Goal: Find specific page/section: Find specific page/section

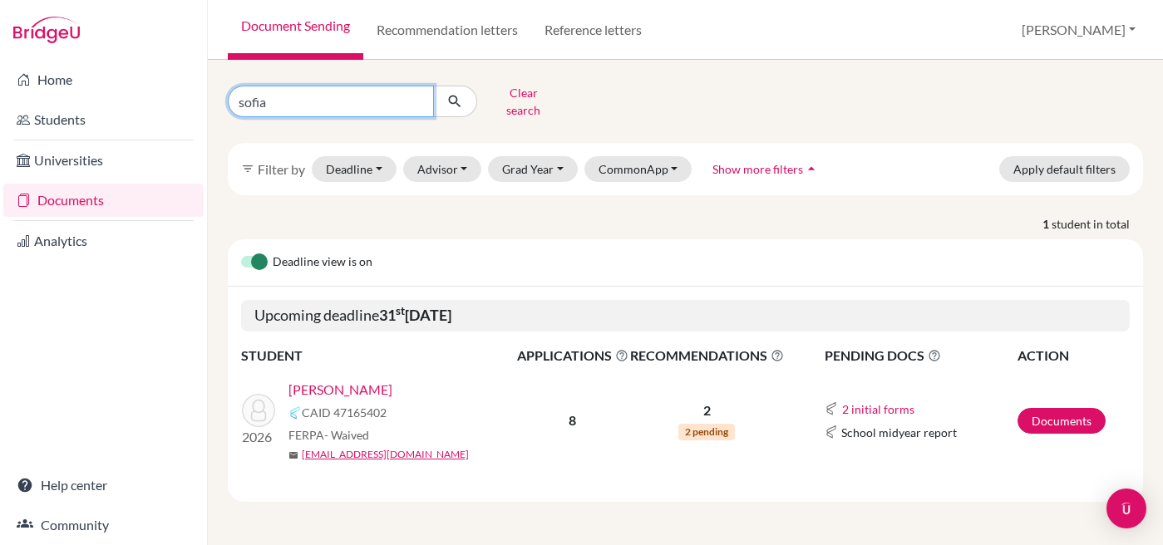
click at [298, 101] on input "sofia" at bounding box center [331, 102] width 206 height 32
type input "s"
type input "[PERSON_NAME]"
click button "submit" at bounding box center [455, 102] width 44 height 32
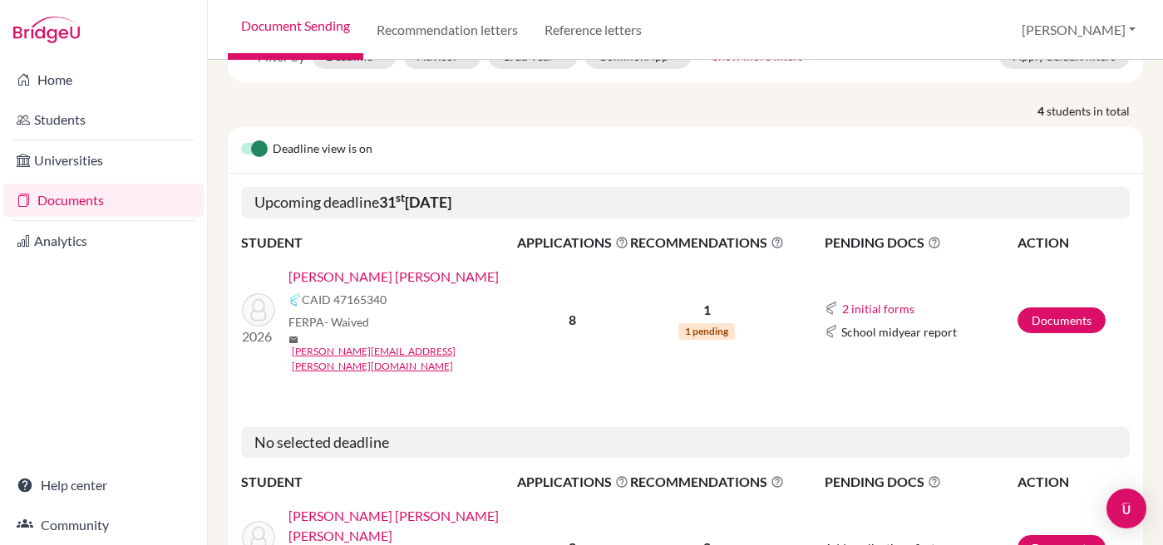
scroll to position [122, 0]
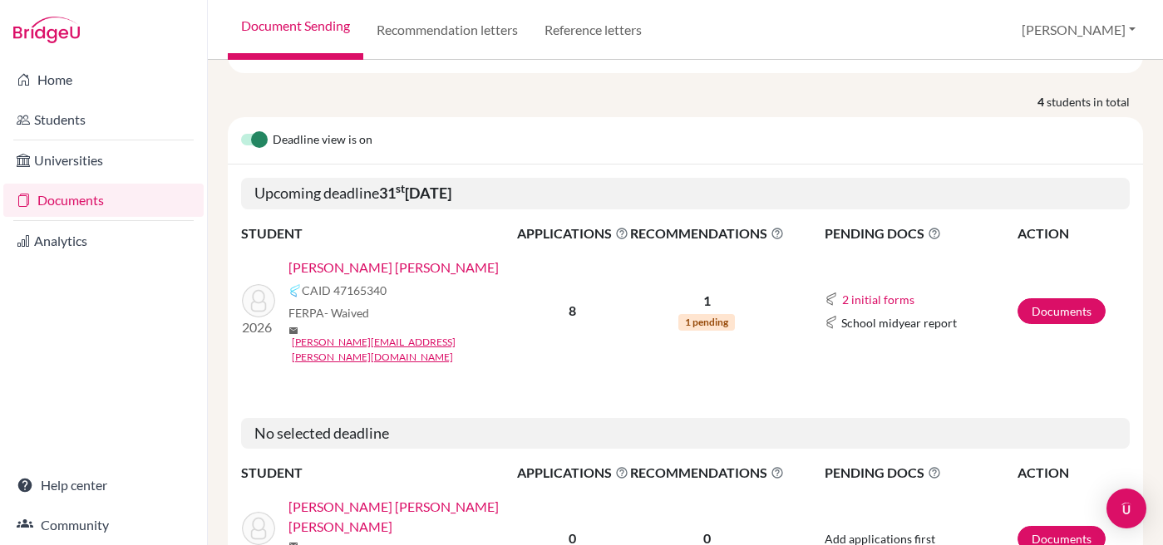
click at [370, 258] on link "[PERSON_NAME] [PERSON_NAME]" at bounding box center [393, 268] width 210 height 20
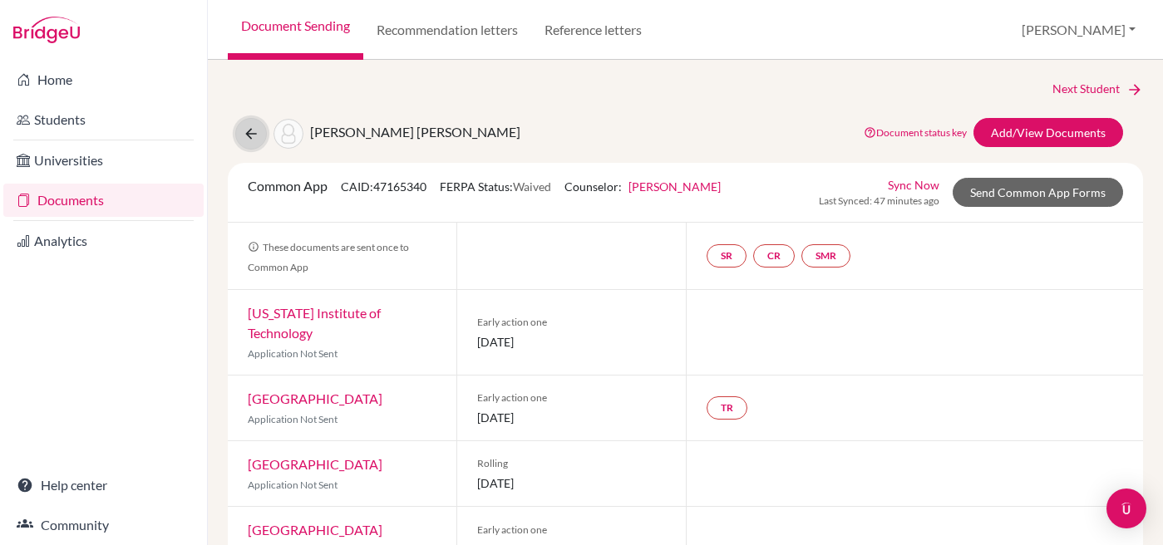
click at [250, 135] on icon at bounding box center [251, 133] width 17 height 17
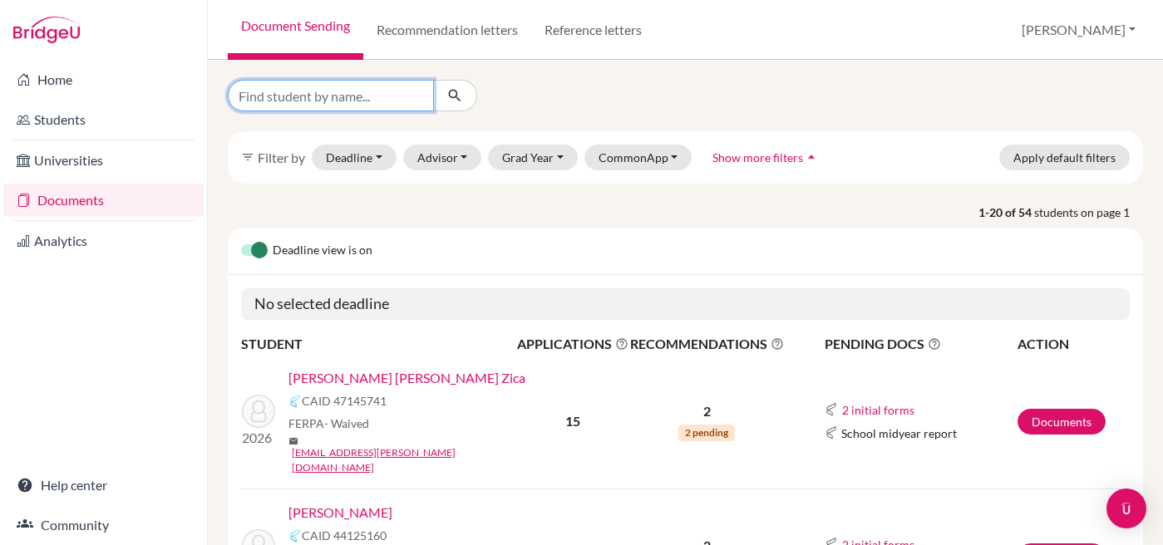
click at [341, 82] on input "Find student by name..." at bounding box center [331, 96] width 206 height 32
type input "luiz"
click button "submit" at bounding box center [455, 96] width 44 height 32
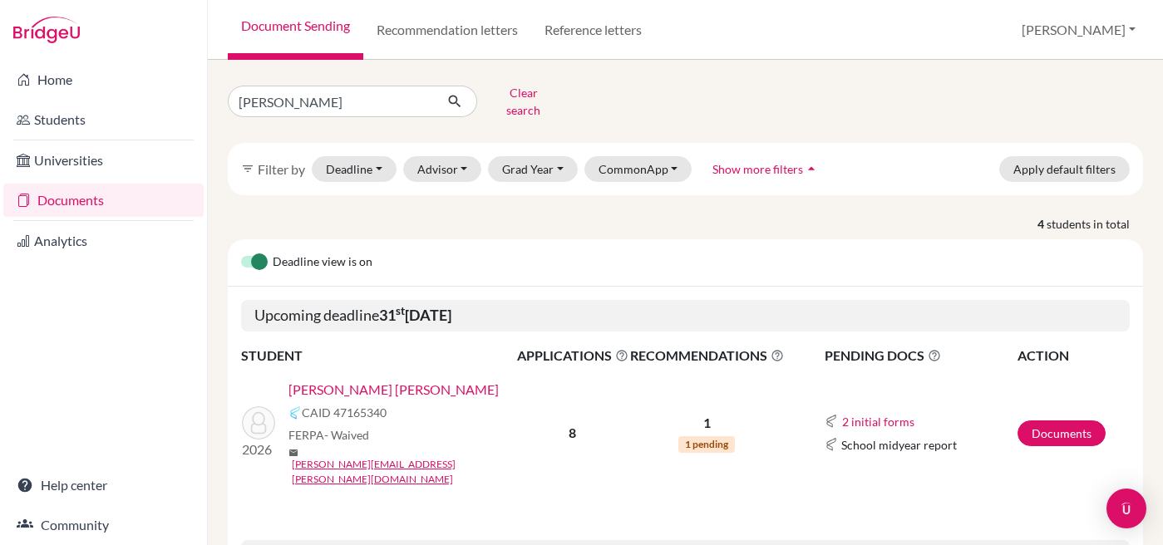
click at [384, 382] on link "[PERSON_NAME] [PERSON_NAME]" at bounding box center [393, 390] width 210 height 20
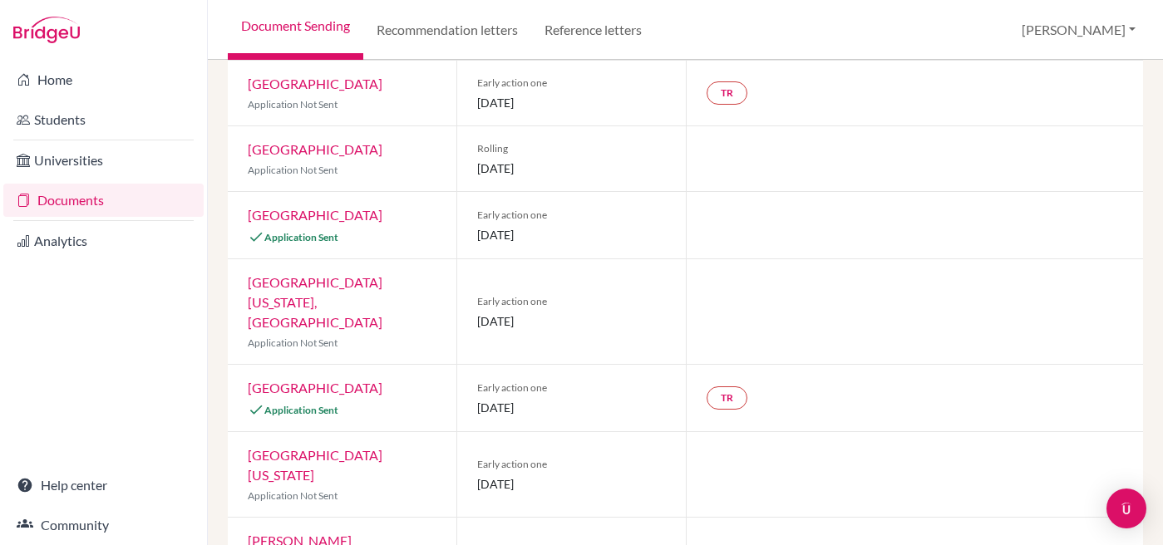
scroll to position [298, 0]
